Goal: Use online tool/utility: Utilize a website feature to perform a specific function

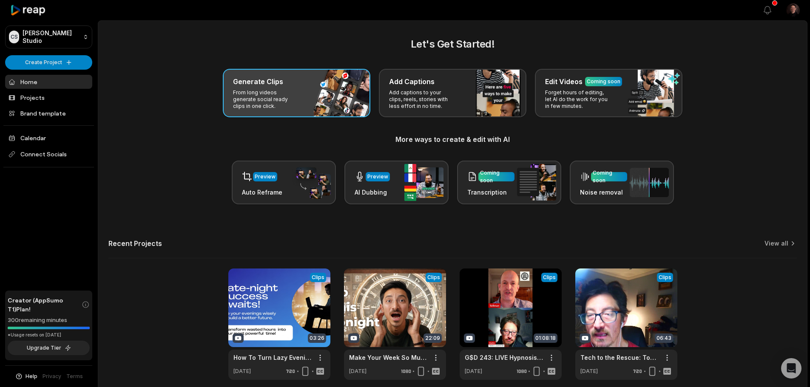
click at [260, 76] on div "Generate Clips From long videos generate social ready clips in one click." at bounding box center [297, 93] width 148 height 48
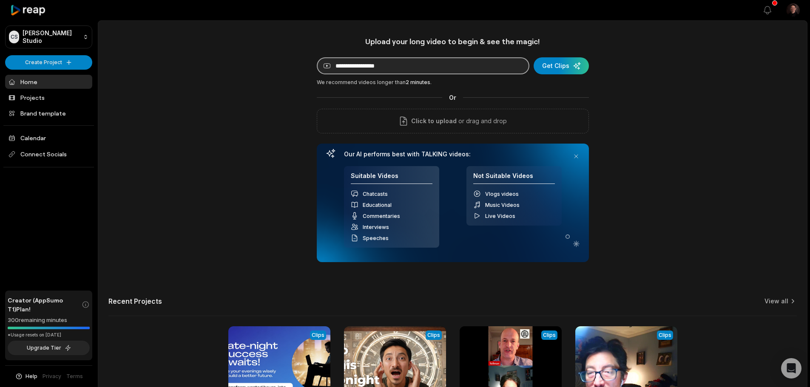
click at [344, 71] on input at bounding box center [423, 65] width 213 height 17
paste input "**********"
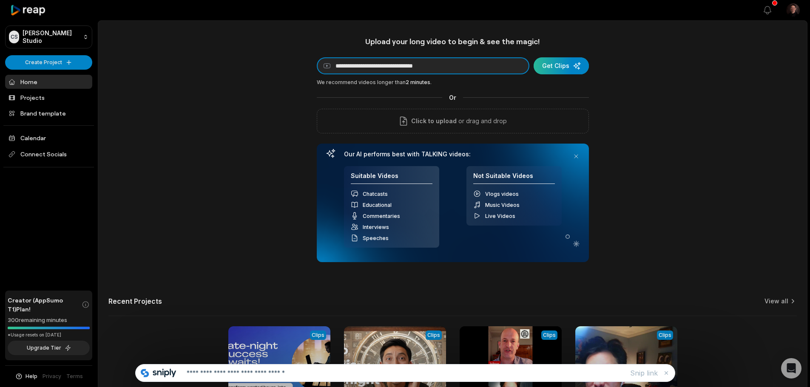
type input "**********"
click at [561, 66] on div "submit" at bounding box center [561, 65] width 55 height 17
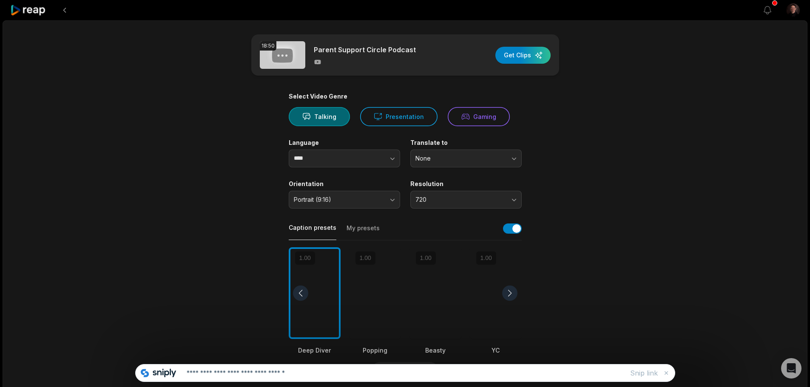
scroll to position [85, 0]
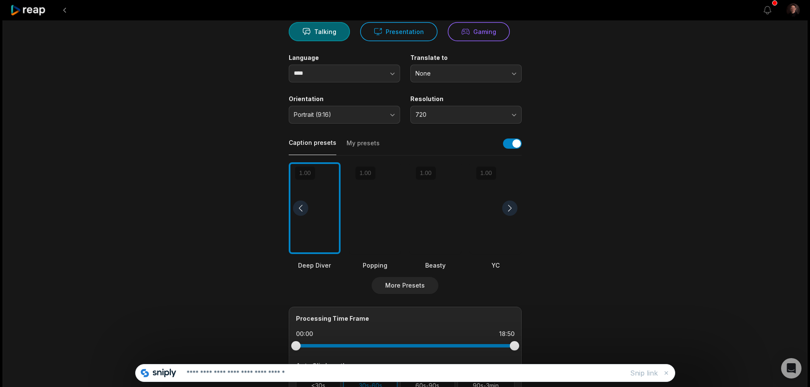
click at [433, 206] on div at bounding box center [436, 208] width 52 height 92
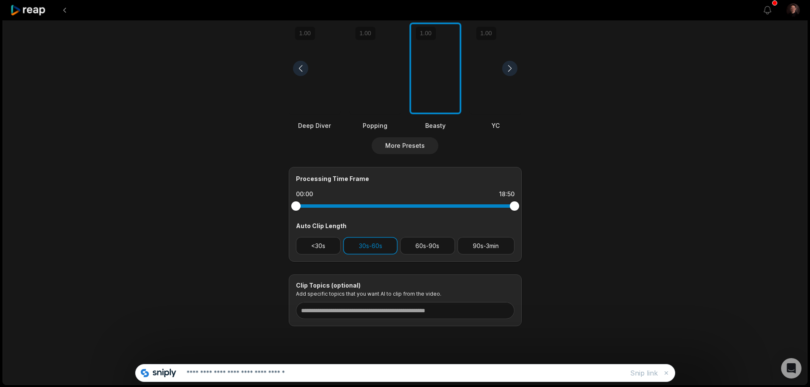
scroll to position [225, 0]
click at [412, 248] on button "60s-90s" at bounding box center [427, 245] width 55 height 17
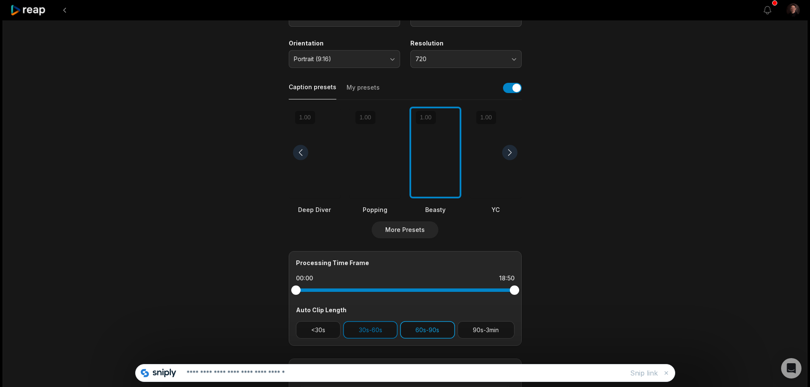
scroll to position [0, 0]
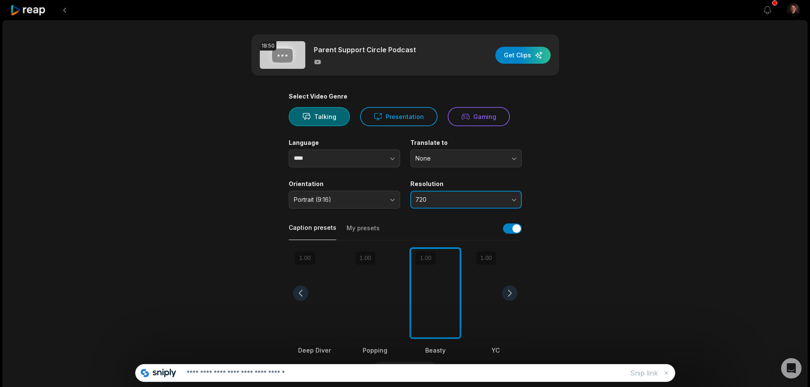
click at [519, 200] on button "720" at bounding box center [465, 200] width 111 height 18
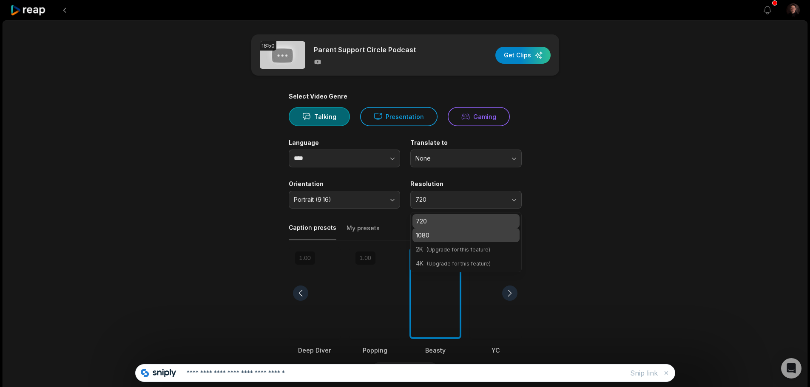
click at [475, 235] on p "1080" at bounding box center [466, 235] width 100 height 9
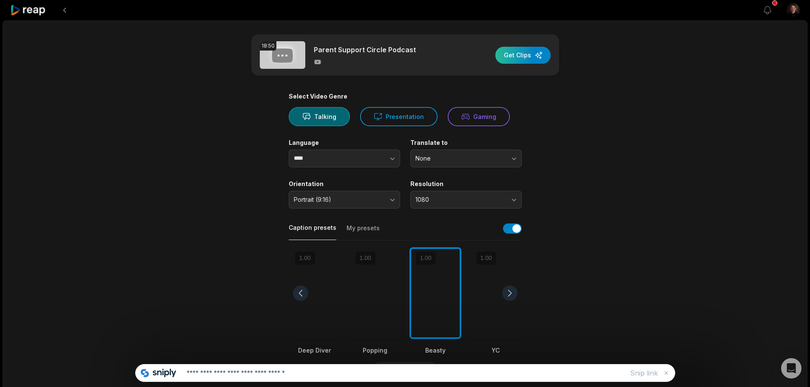
click at [528, 48] on div "button" at bounding box center [522, 55] width 55 height 17
